Goal: Information Seeking & Learning: Learn about a topic

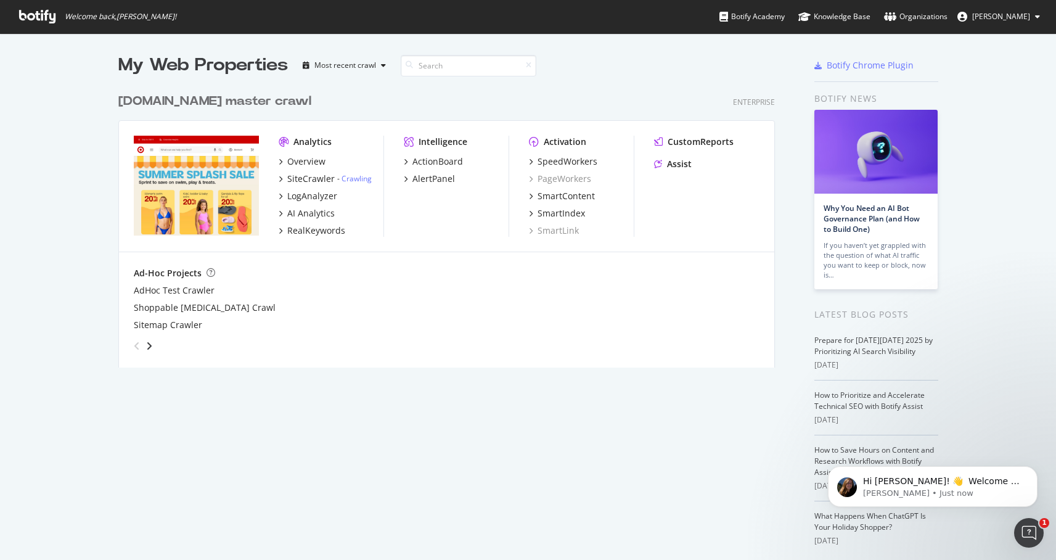
click at [1008, 10] on button "[PERSON_NAME]" at bounding box center [999, 17] width 102 height 20
click at [785, 14] on div "Botify Academy" at bounding box center [752, 16] width 65 height 12
